Goal: Task Accomplishment & Management: Use online tool/utility

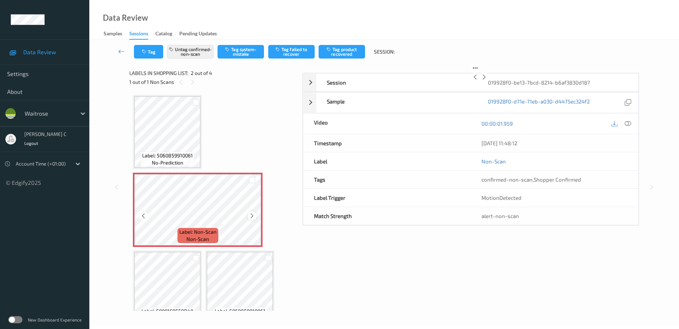
click at [252, 215] on icon at bounding box center [252, 216] width 6 height 6
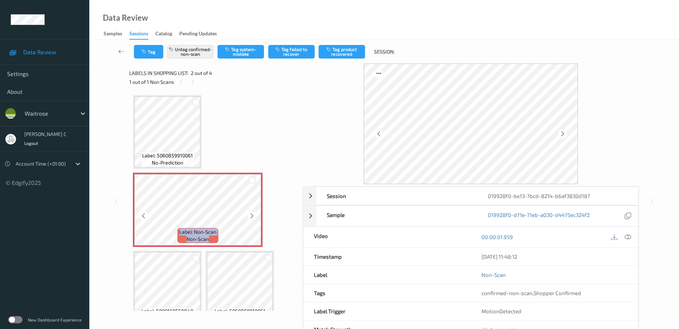
click at [252, 215] on icon at bounding box center [252, 216] width 6 height 6
click at [170, 155] on span "Label: 5060859910061" at bounding box center [167, 155] width 51 height 7
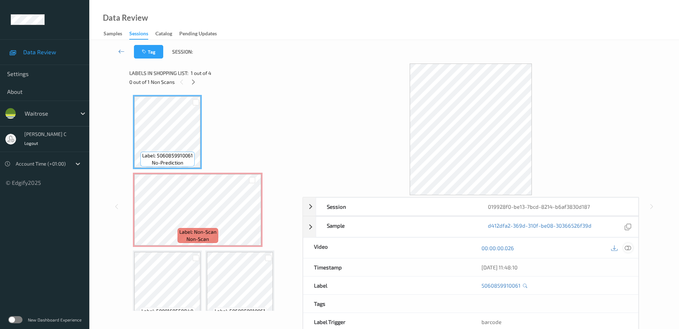
click at [627, 246] on icon at bounding box center [627, 248] width 6 height 6
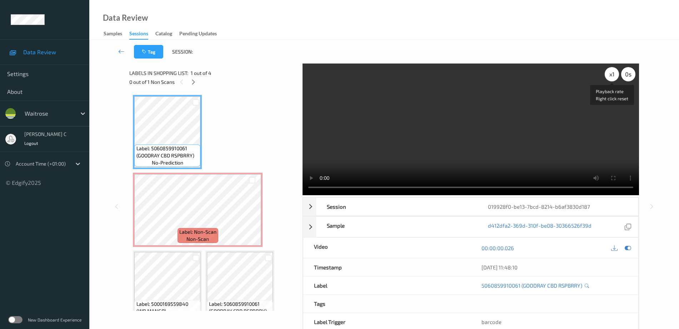
click at [612, 78] on div "x 1" at bounding box center [611, 74] width 14 height 14
click at [612, 78] on div "x 2" at bounding box center [611, 74] width 14 height 14
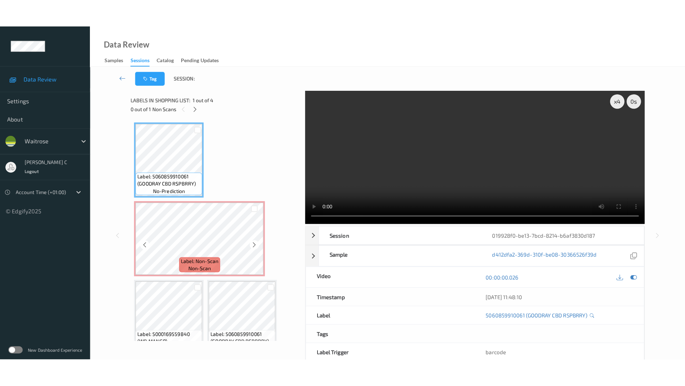
scroll to position [17, 0]
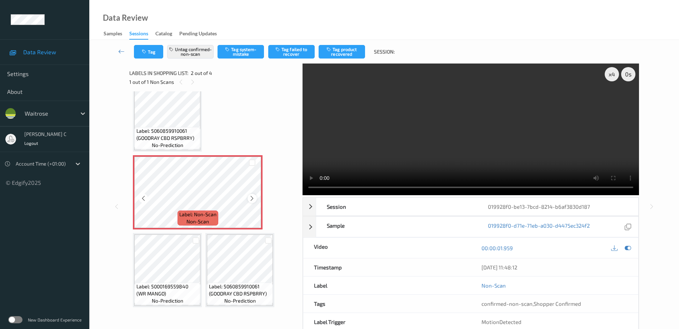
click at [249, 199] on icon at bounding box center [252, 198] width 6 height 6
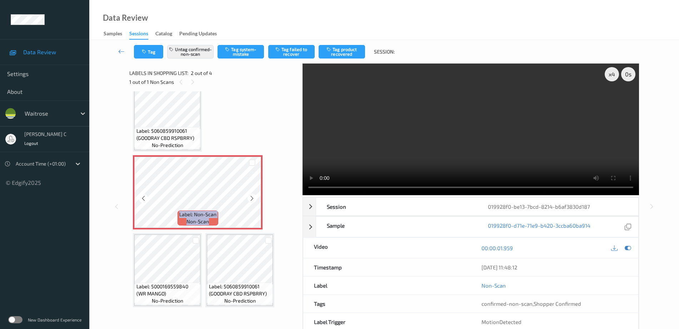
click at [249, 199] on icon at bounding box center [252, 198] width 6 height 6
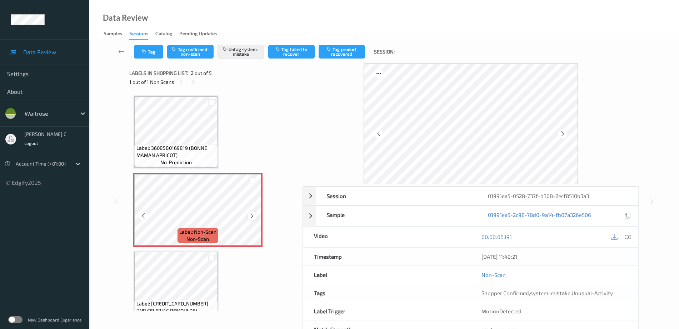
click at [252, 217] on icon at bounding box center [252, 216] width 6 height 6
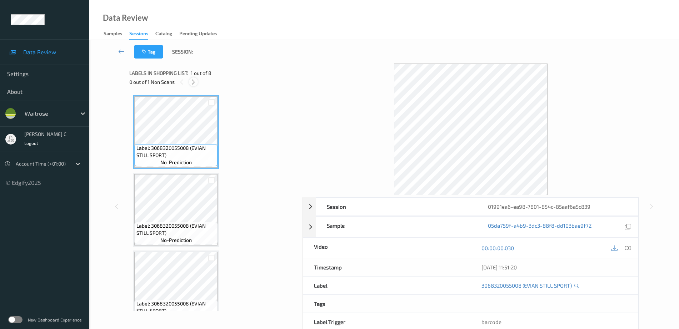
click at [192, 79] on icon at bounding box center [193, 82] width 6 height 6
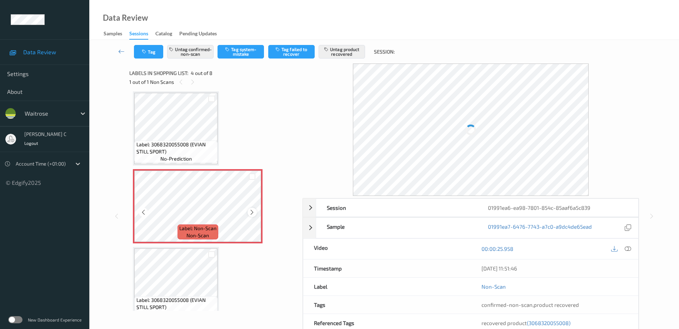
click at [253, 210] on icon at bounding box center [252, 212] width 6 height 6
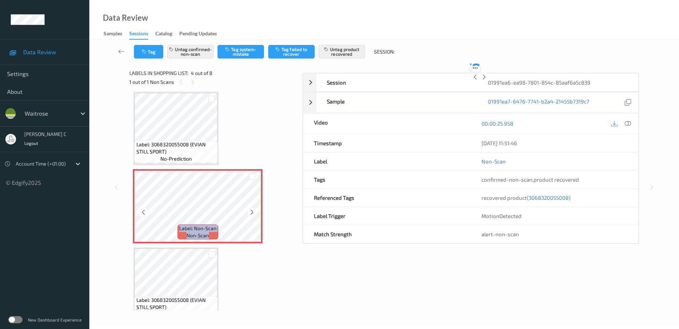
click at [253, 210] on icon at bounding box center [252, 212] width 6 height 6
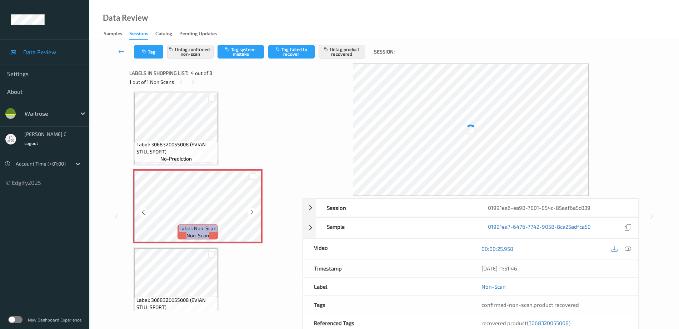
click at [253, 210] on icon at bounding box center [252, 212] width 6 height 6
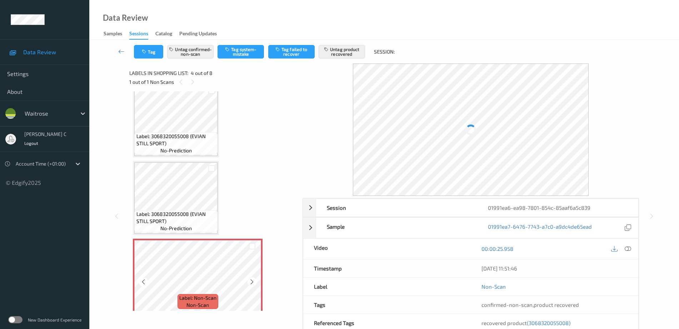
scroll to position [45, 0]
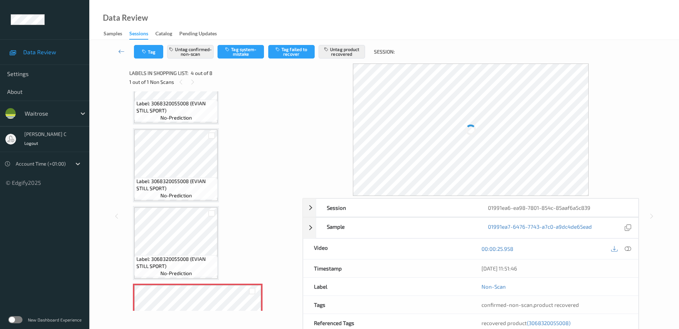
click at [162, 190] on span "Label: 3068320055008 (EVIAN STILL SPORT)" at bounding box center [176, 185] width 80 height 14
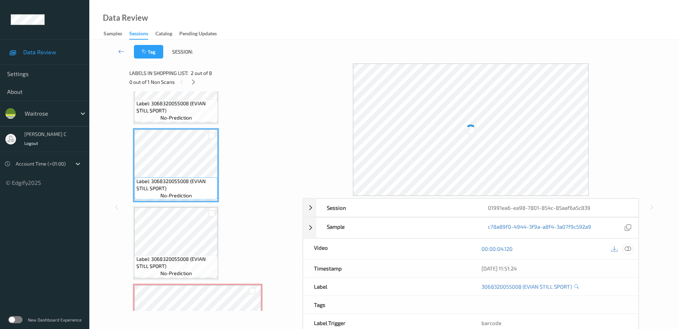
click at [624, 251] on icon at bounding box center [627, 249] width 6 height 6
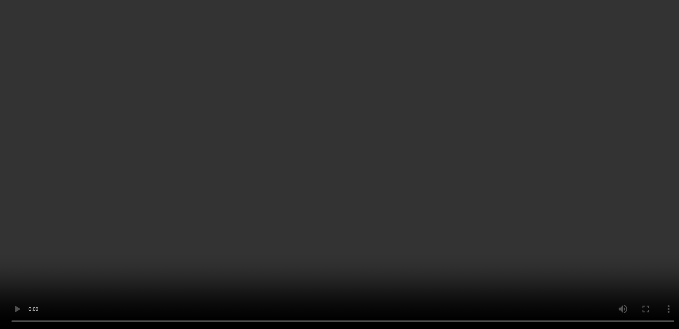
scroll to position [223, 0]
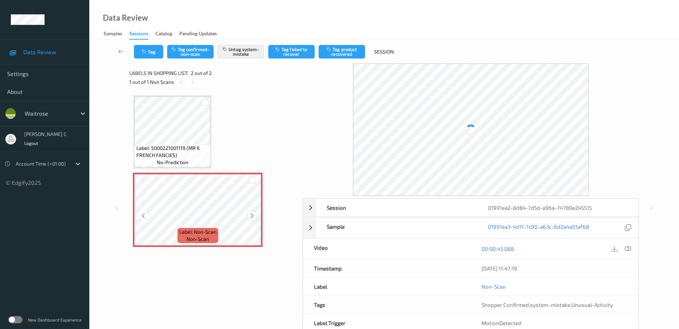
click at [250, 215] on icon at bounding box center [252, 216] width 6 height 6
click at [251, 213] on icon at bounding box center [252, 216] width 6 height 6
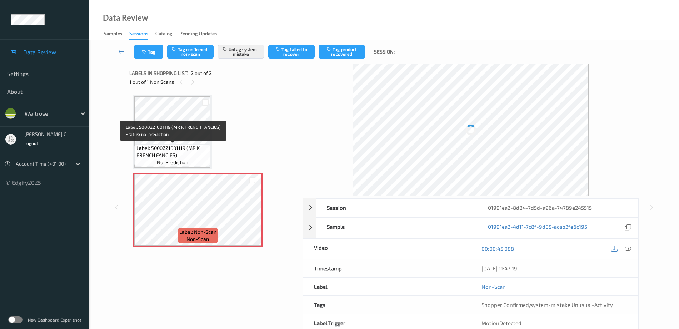
click at [166, 145] on span "Label: 5000221001119 (MR K FRENCH FANCIES)" at bounding box center [172, 152] width 72 height 14
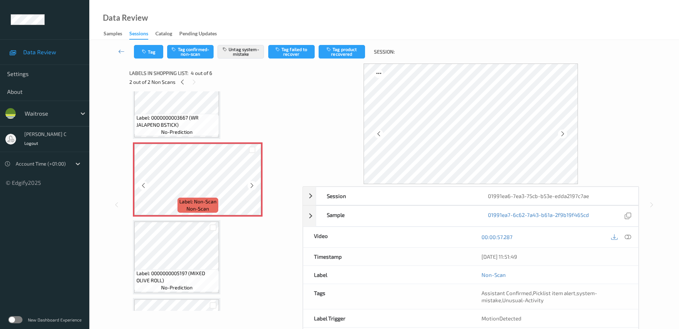
scroll to position [223, 0]
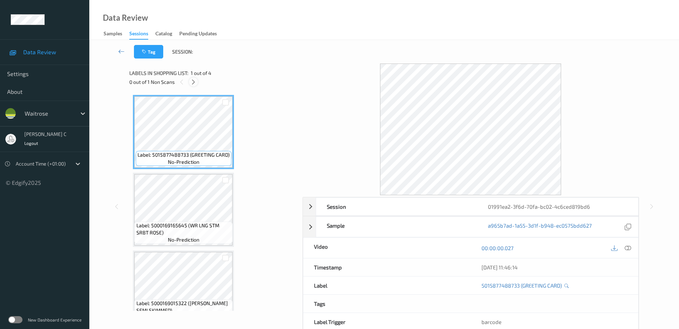
click at [192, 79] on icon at bounding box center [193, 82] width 6 height 6
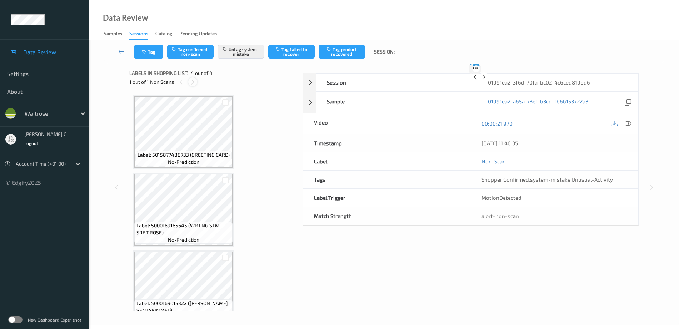
scroll to position [95, 0]
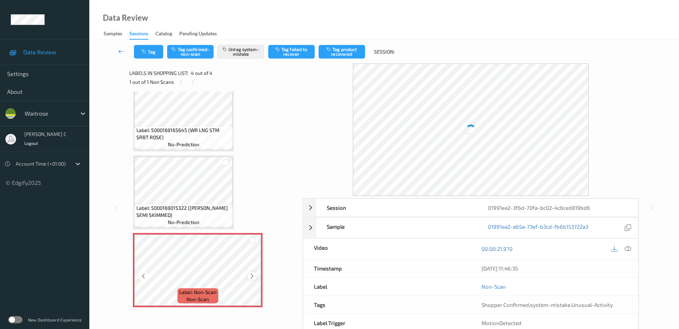
click at [254, 276] on icon at bounding box center [252, 276] width 6 height 6
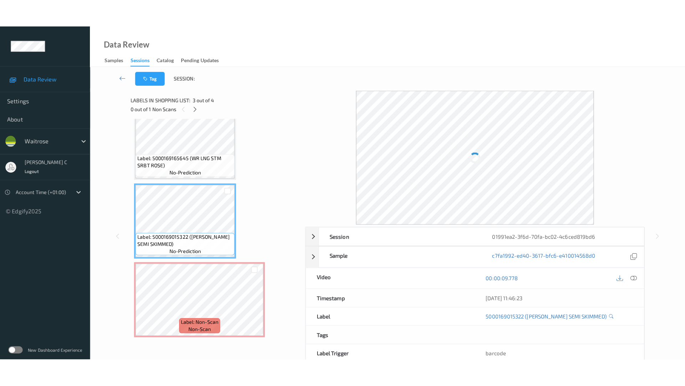
scroll to position [51, 0]
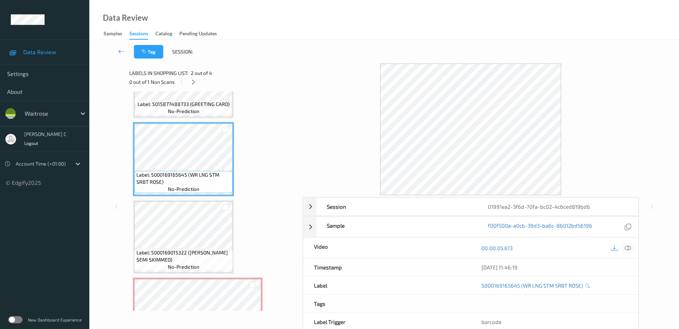
click at [629, 248] on icon at bounding box center [627, 248] width 6 height 6
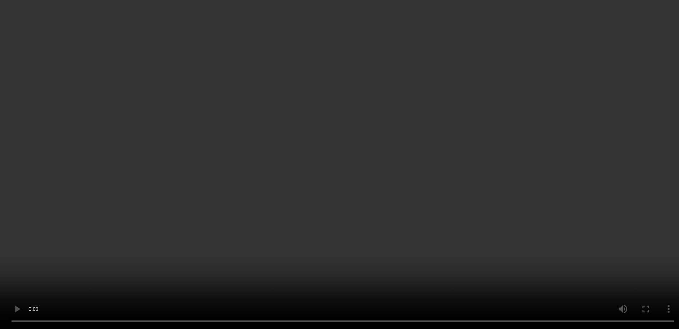
scroll to position [95, 0]
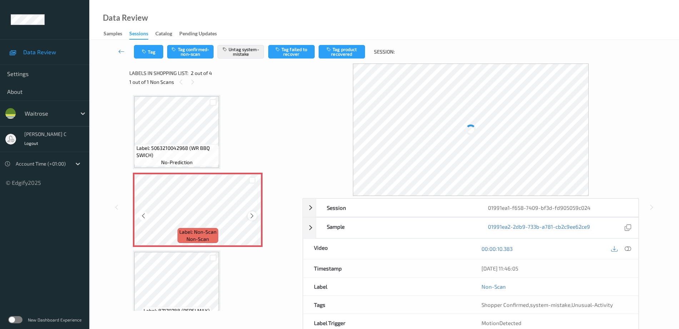
click at [252, 214] on icon at bounding box center [252, 216] width 6 height 6
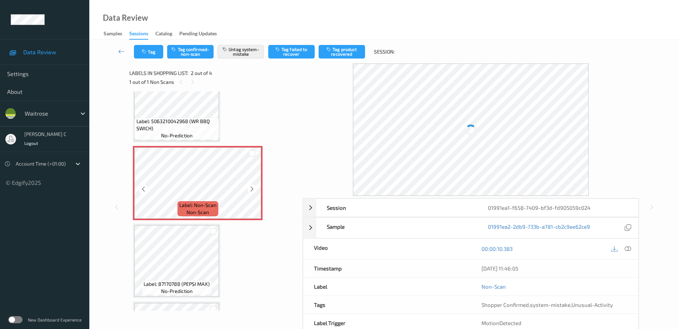
scroll to position [45, 0]
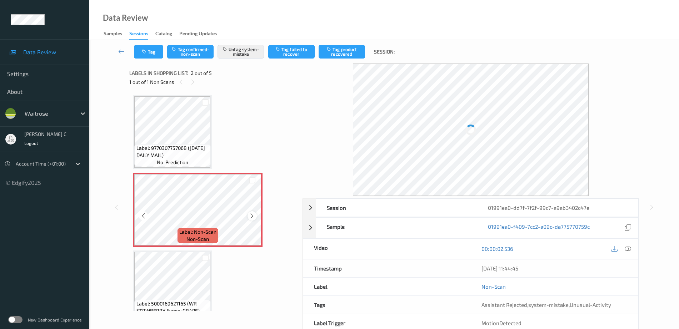
click at [253, 217] on icon at bounding box center [252, 216] width 6 height 6
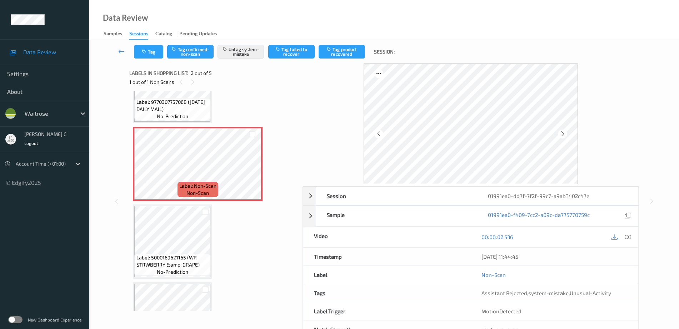
scroll to position [89, 0]
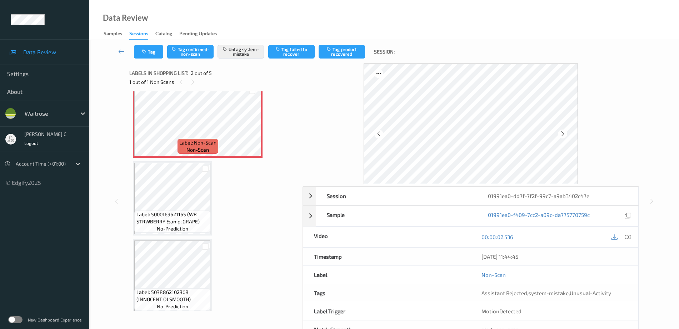
click at [165, 237] on div "Label: 9770307757068 (SATURDAY DAILY MAIL) no-prediction Label: Non-Scan non-sc…" at bounding box center [213, 199] width 161 height 386
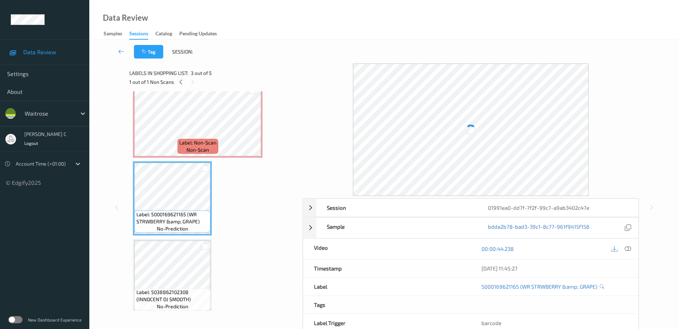
scroll to position [0, 0]
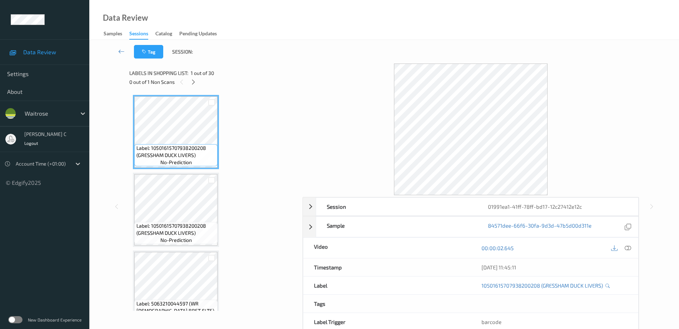
drag, startPoint x: 192, startPoint y: 79, endPoint x: 192, endPoint y: 91, distance: 11.8
click at [193, 78] on div at bounding box center [193, 81] width 9 height 9
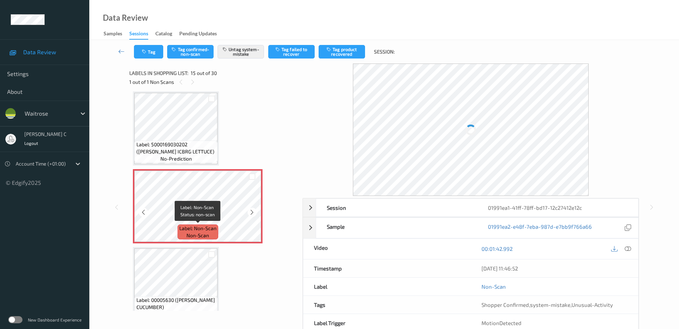
click at [193, 232] on span "Label: Non-Scan" at bounding box center [197, 228] width 37 height 7
click at [252, 211] on icon at bounding box center [252, 212] width 6 height 6
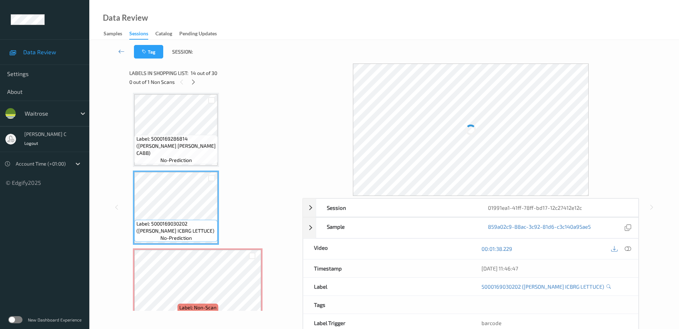
scroll to position [926, 0]
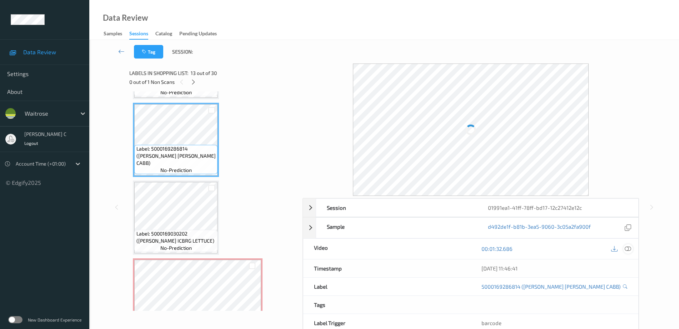
click at [625, 248] on icon at bounding box center [627, 249] width 6 height 6
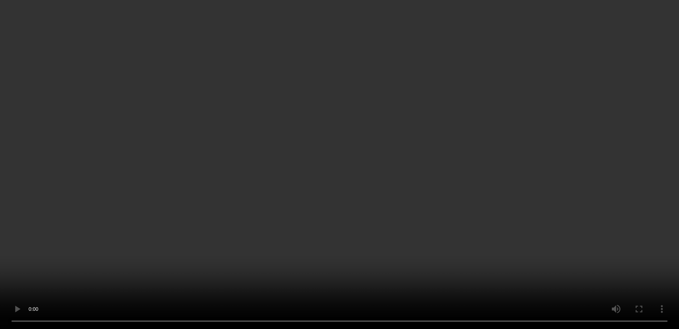
scroll to position [1015, 0]
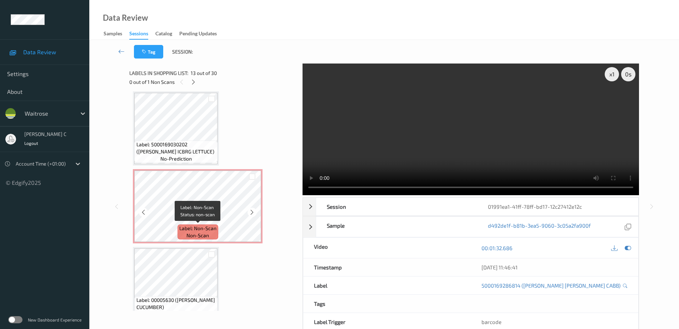
click at [195, 233] on span "non-scan" at bounding box center [197, 235] width 22 height 7
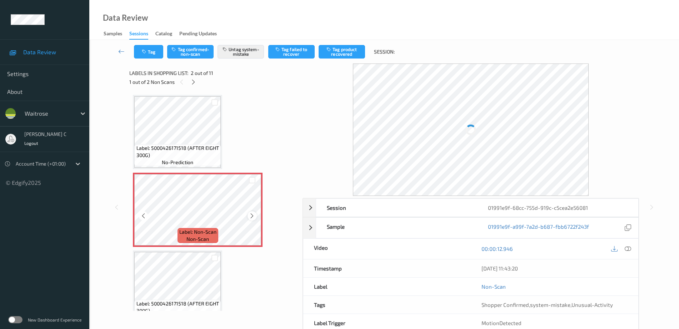
click at [251, 214] on icon at bounding box center [252, 216] width 6 height 6
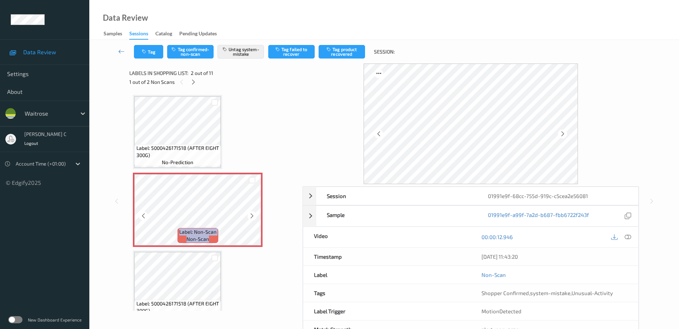
click at [251, 214] on icon at bounding box center [252, 216] width 6 height 6
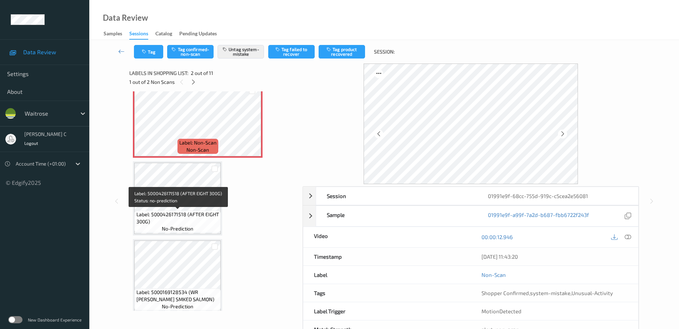
click at [196, 216] on span "Label: 5000426171518 (AFTER EIGHT 300G)" at bounding box center [177, 218] width 83 height 14
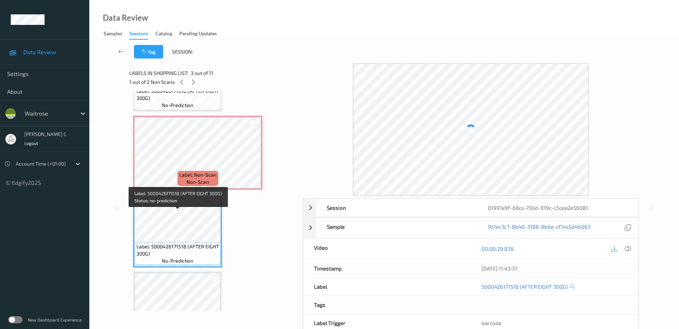
scroll to position [45, 0]
